Goal: Information Seeking & Learning: Learn about a topic

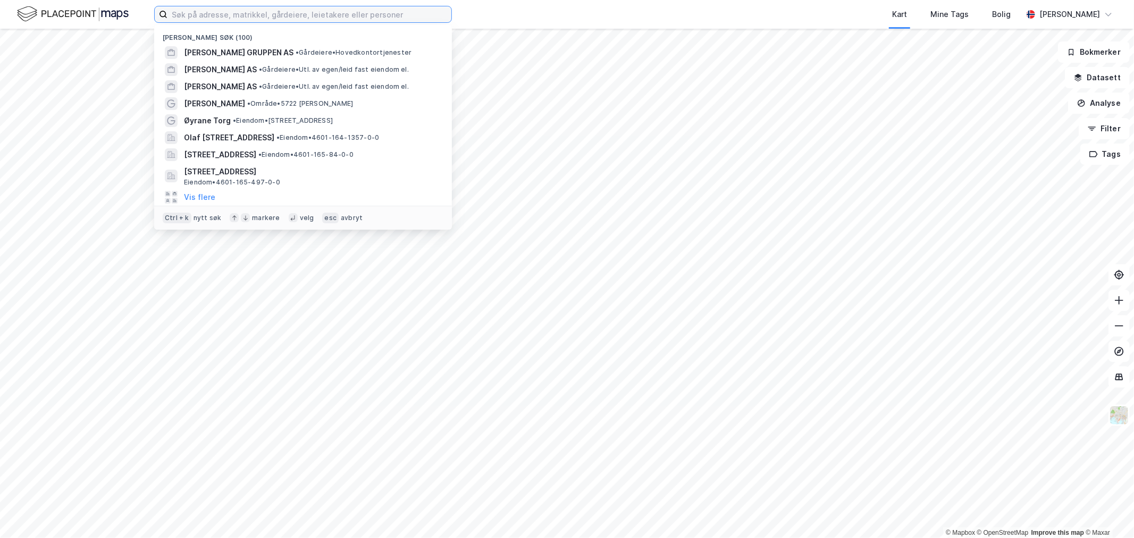
click at [184, 14] on input at bounding box center [309, 14] width 284 height 16
click at [214, 14] on input at bounding box center [309, 14] width 284 height 16
paste input "[PERSON_NAME][STREET_ADDRESS]"
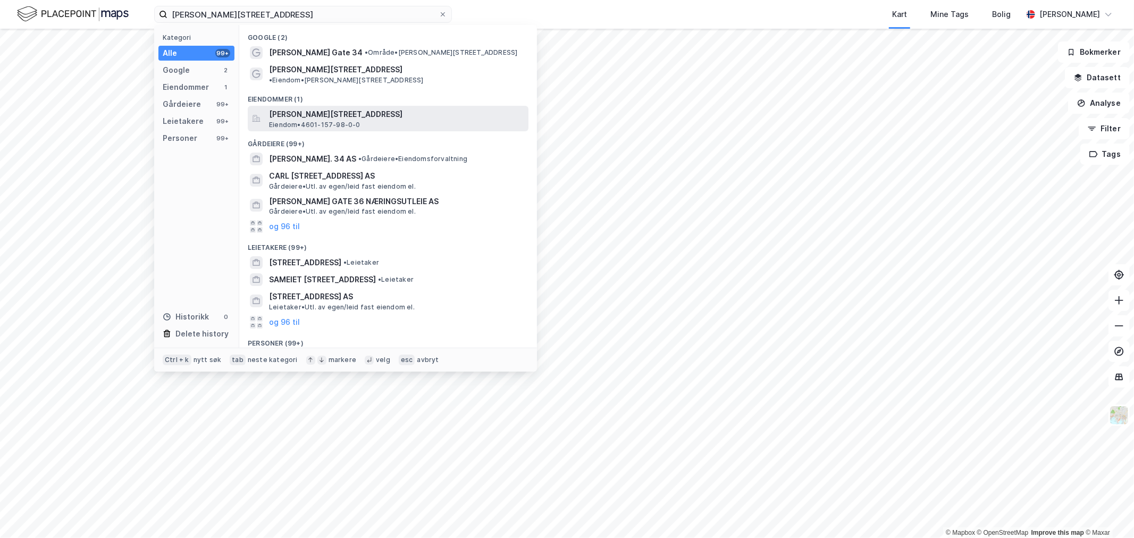
click at [312, 108] on span "[PERSON_NAME][STREET_ADDRESS]" at bounding box center [396, 114] width 255 height 13
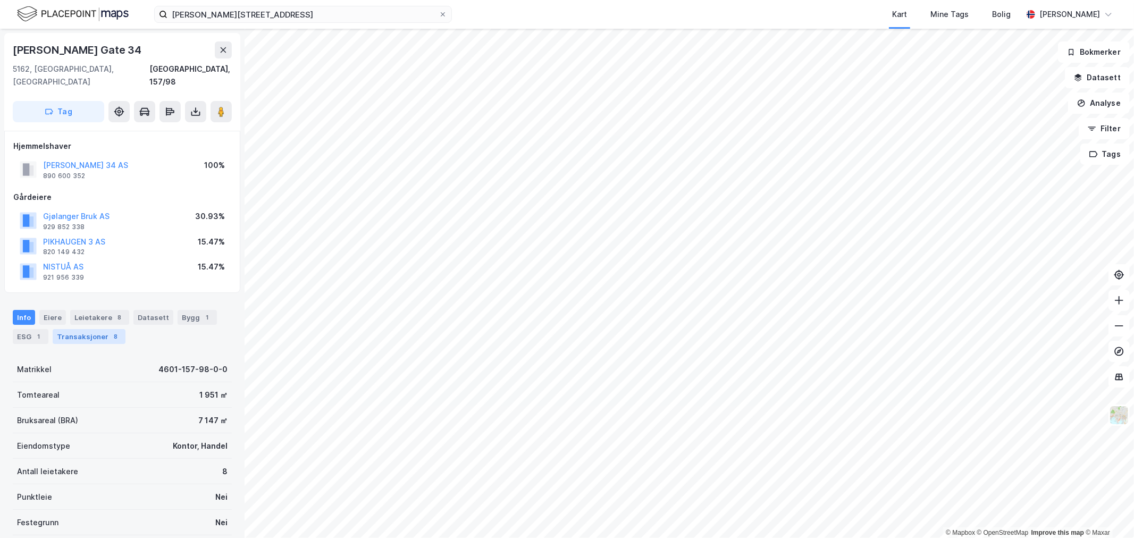
click at [97, 329] on div "Transaksjoner 8" at bounding box center [89, 336] width 73 height 15
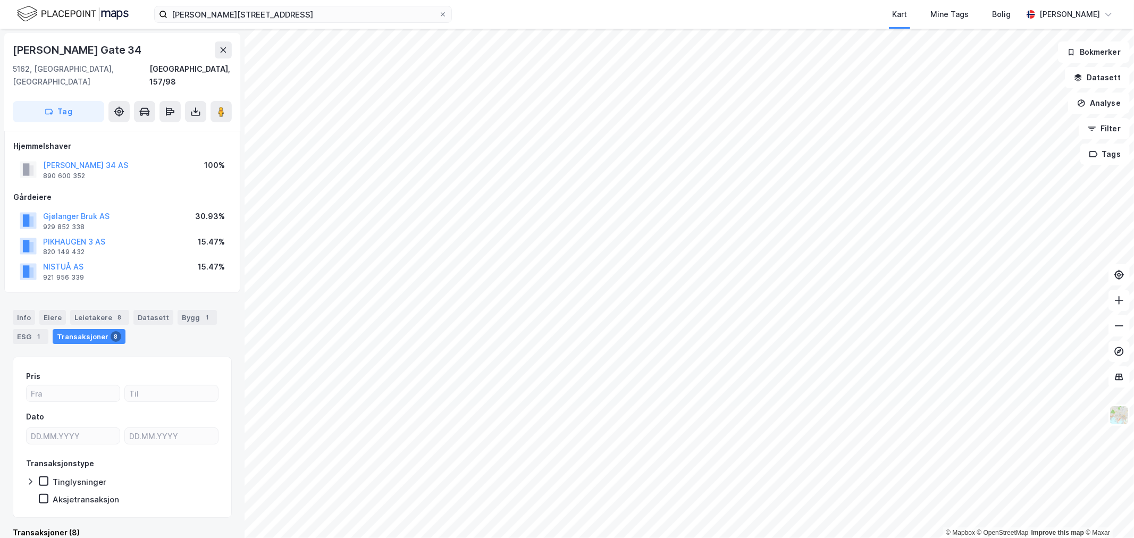
click at [44, 11] on img at bounding box center [73, 14] width 112 height 19
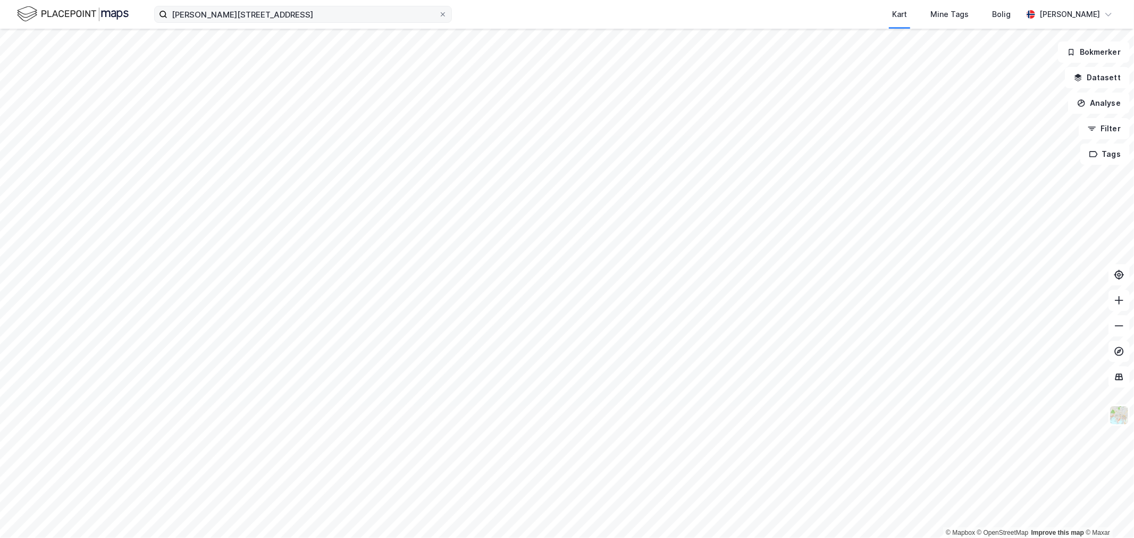
click at [299, 24] on div "[PERSON_NAME] gate 34 Kart Mine Tags [PERSON_NAME] [PERSON_NAME]" at bounding box center [567, 14] width 1134 height 29
click at [298, 14] on input "[PERSON_NAME][STREET_ADDRESS]" at bounding box center [302, 14] width 271 height 16
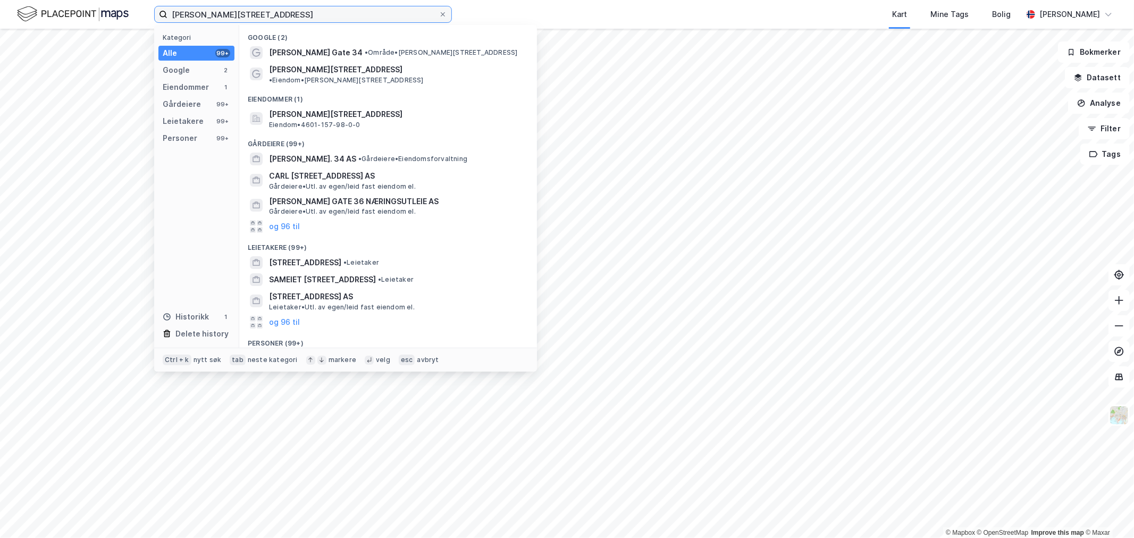
click at [298, 14] on input "[PERSON_NAME][STREET_ADDRESS]" at bounding box center [302, 14] width 271 height 16
paste input "[STREET_ADDRESS]"
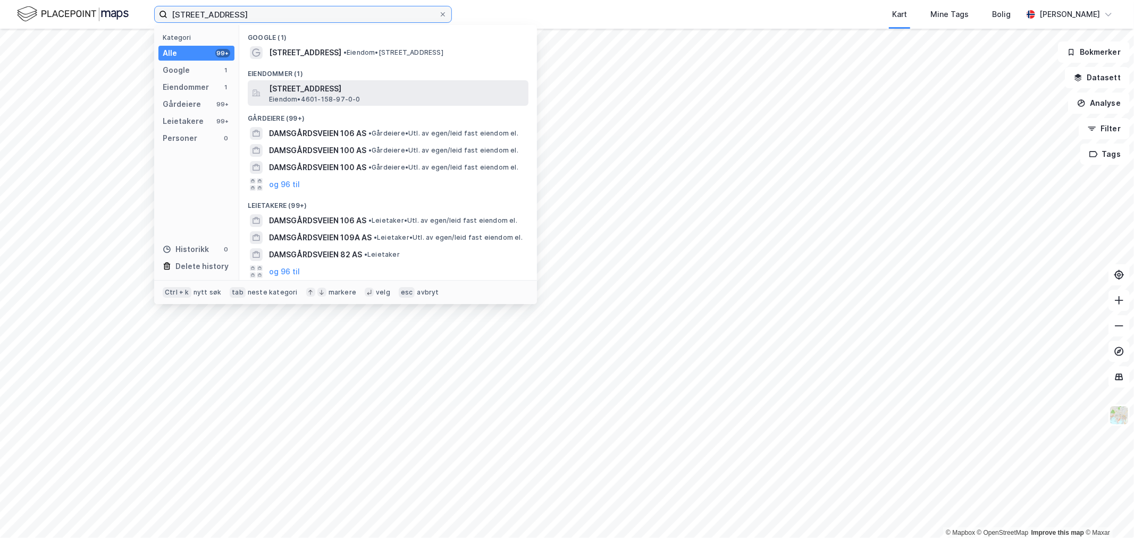
type input "[STREET_ADDRESS]"
click at [308, 87] on span "[STREET_ADDRESS]" at bounding box center [396, 88] width 255 height 13
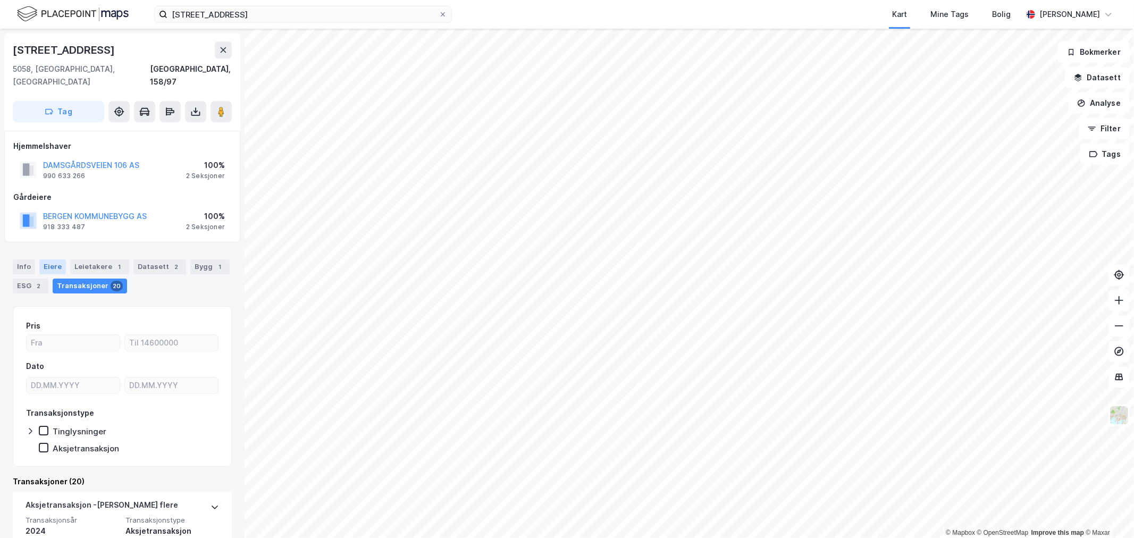
click at [53, 259] on div "Eiere" at bounding box center [52, 266] width 27 height 15
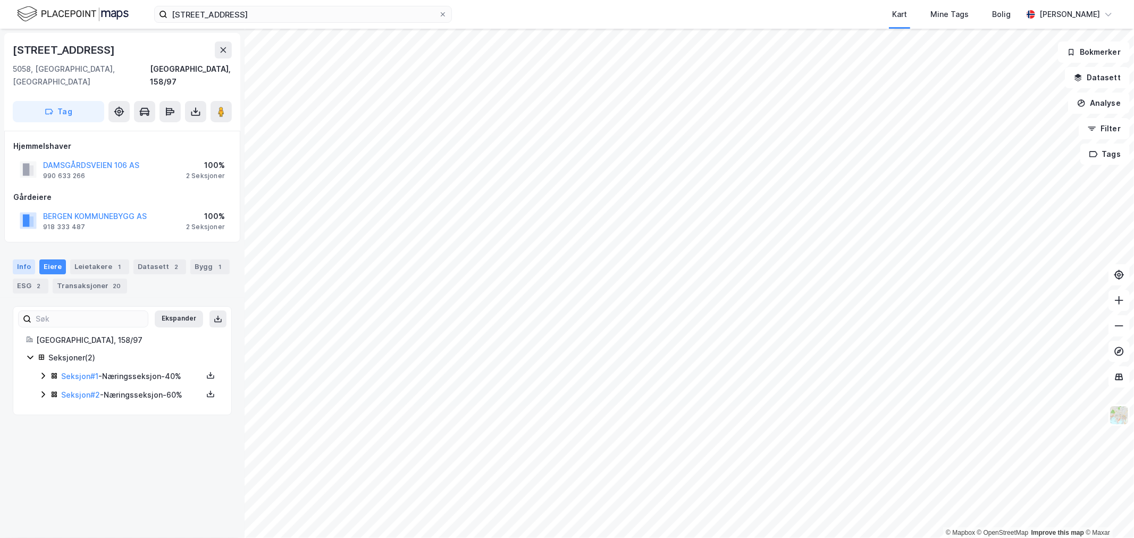
click at [30, 259] on div "Info" at bounding box center [24, 266] width 22 height 15
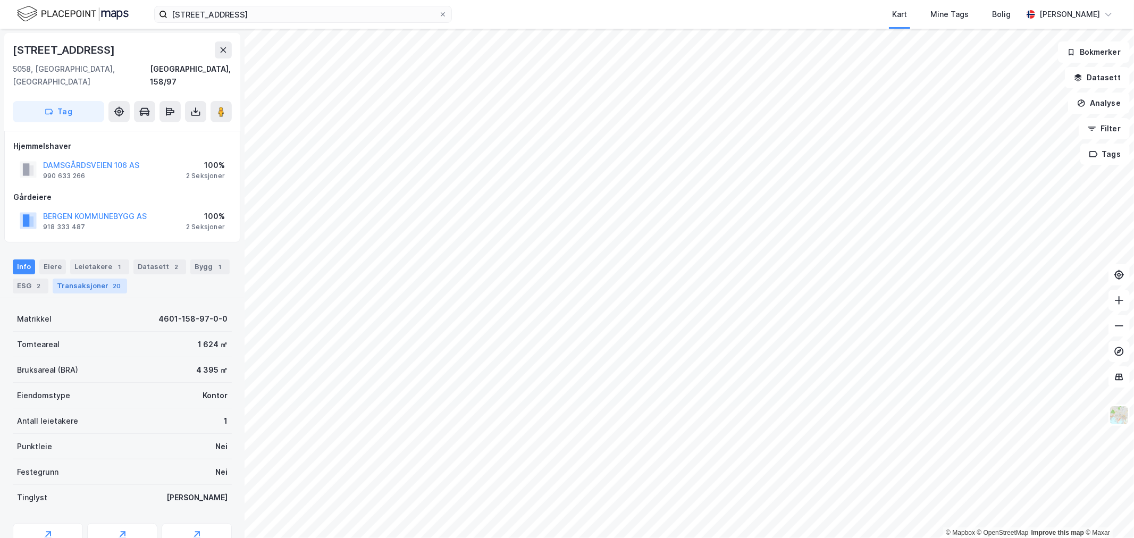
click at [91, 278] on div "Transaksjoner 20" at bounding box center [90, 285] width 74 height 15
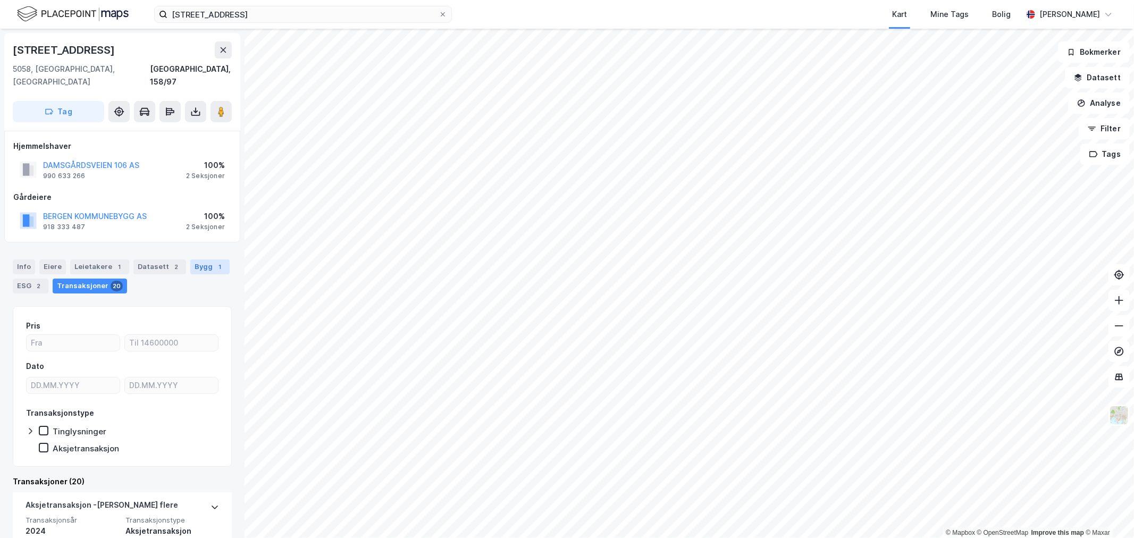
click at [205, 259] on div "Bygg 1" at bounding box center [209, 266] width 39 height 15
